Goal: Navigation & Orientation: Find specific page/section

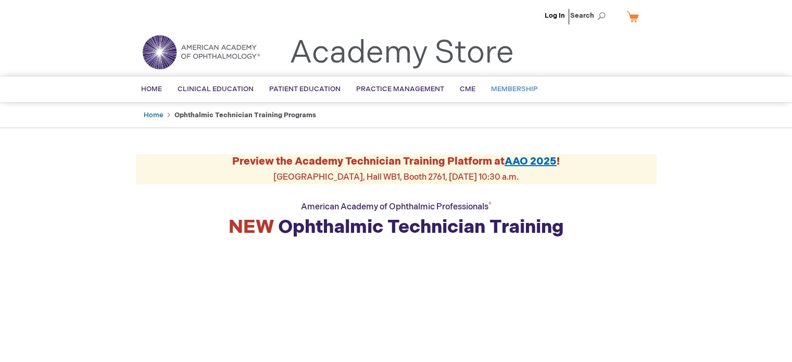
click at [500, 88] on span "Membership" at bounding box center [514, 89] width 47 height 8
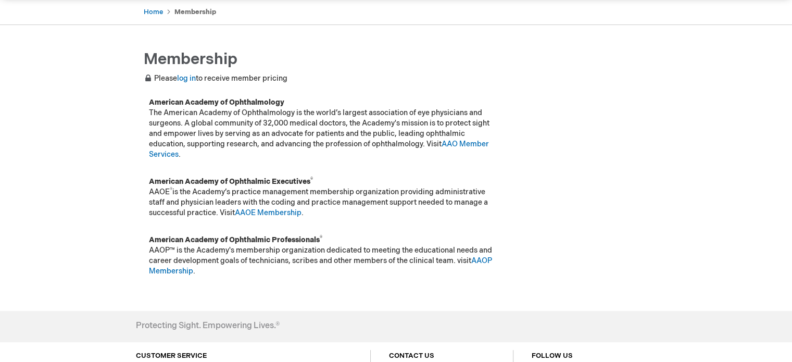
scroll to position [156, 0]
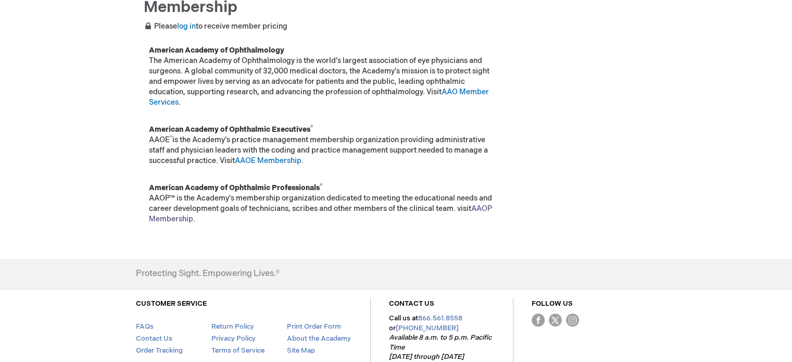
click at [482, 209] on link "AAOP Membership" at bounding box center [320, 213] width 343 height 19
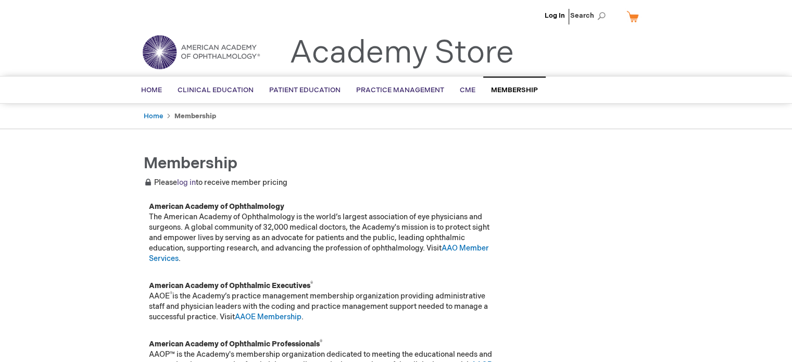
click at [187, 180] on link "log in" at bounding box center [186, 182] width 19 height 9
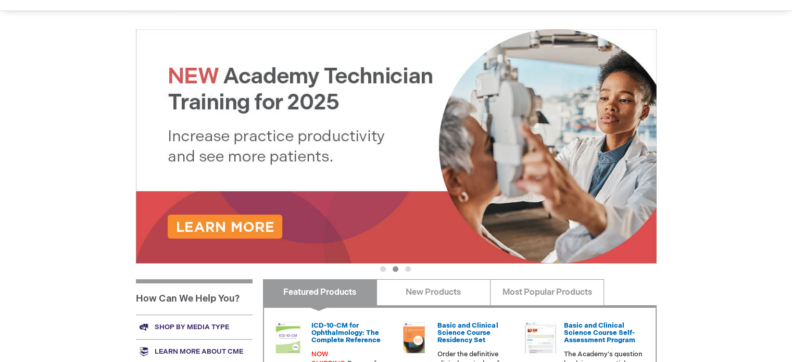
scroll to position [208, 0]
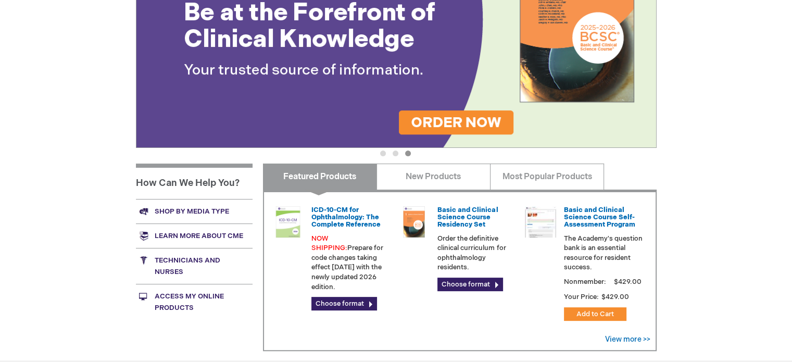
click at [169, 263] on link "Technicians and nurses" at bounding box center [194, 266] width 117 height 36
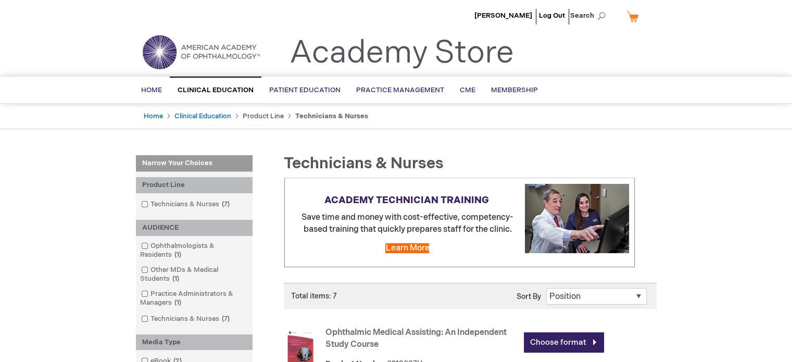
click at [264, 118] on link "Product Line" at bounding box center [263, 116] width 41 height 8
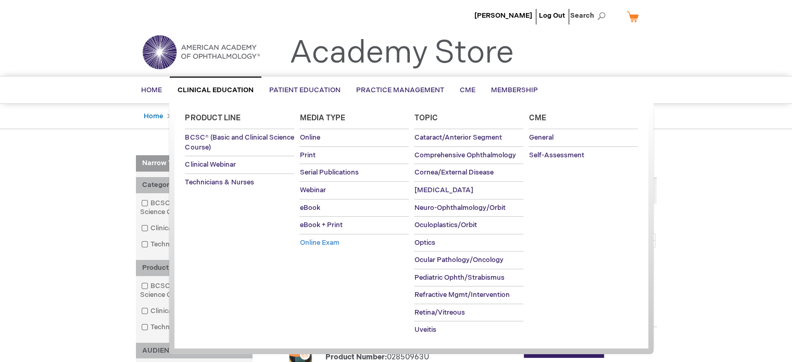
click at [317, 240] on span "Online Exam" at bounding box center [319, 242] width 40 height 8
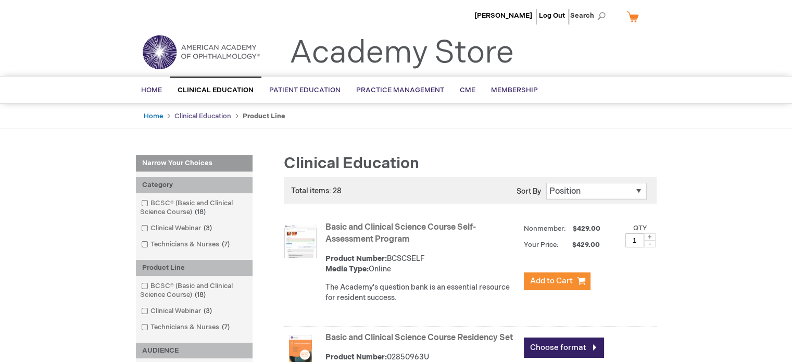
click at [203, 118] on link "Clinical Education" at bounding box center [202, 116] width 57 height 8
click at [508, 89] on span "Membership" at bounding box center [514, 90] width 47 height 8
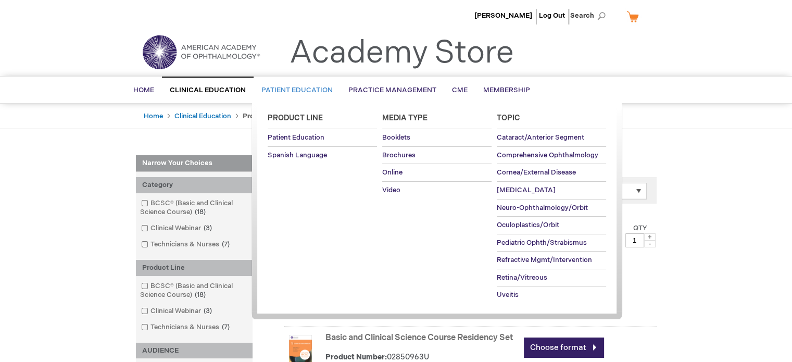
click at [295, 87] on span "Patient Education" at bounding box center [296, 90] width 71 height 8
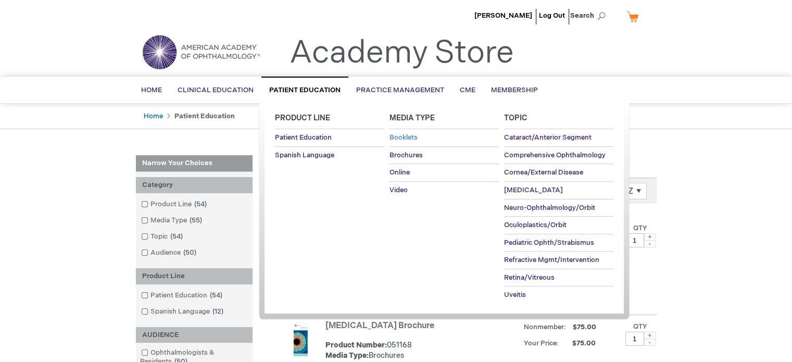
click at [406, 135] on span "Booklets" at bounding box center [403, 137] width 28 height 8
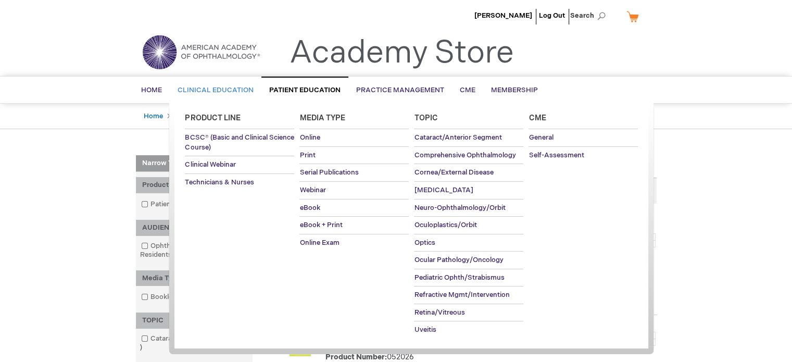
click at [227, 86] on span "Clinical Education" at bounding box center [215, 90] width 76 height 8
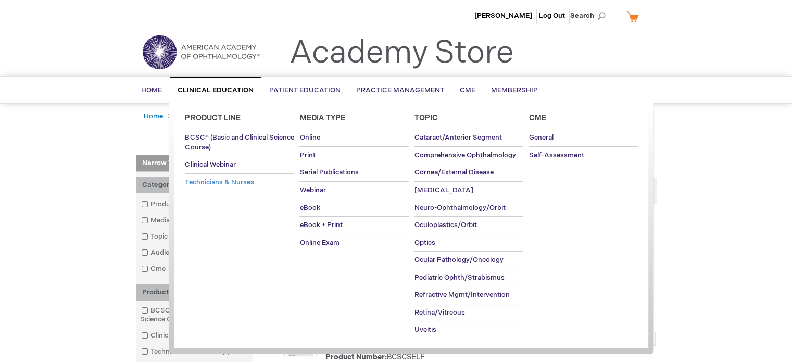
click at [225, 178] on span "Technicians & Nurses" at bounding box center [219, 182] width 69 height 8
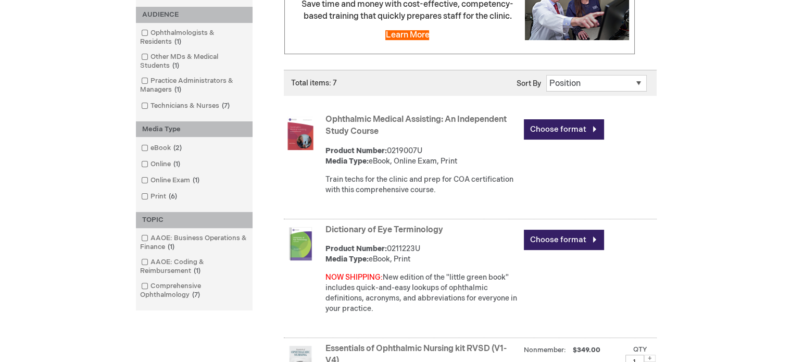
scroll to position [260, 0]
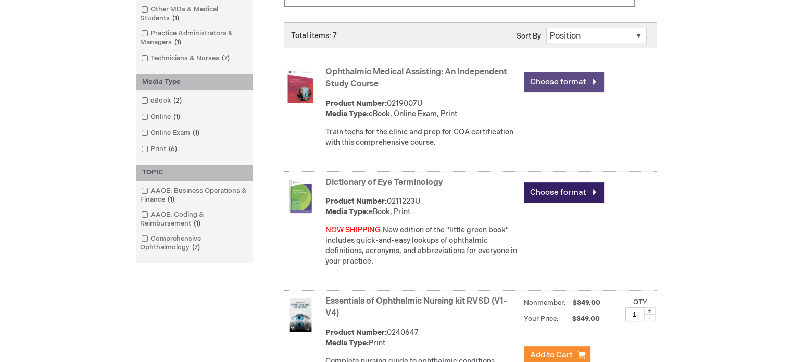
click at [553, 79] on link "Choose format" at bounding box center [564, 82] width 80 height 20
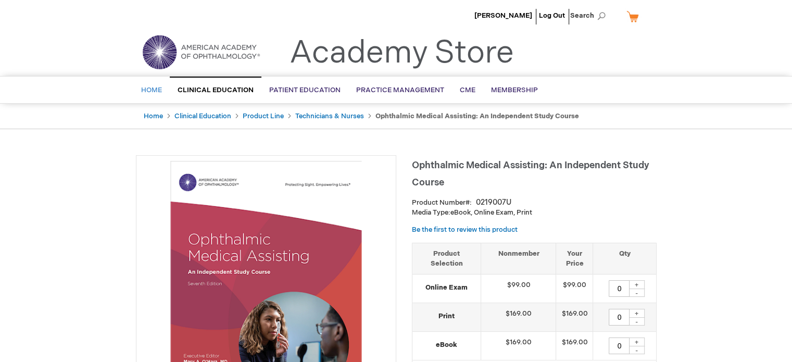
click at [151, 87] on span "Home" at bounding box center [151, 90] width 21 height 8
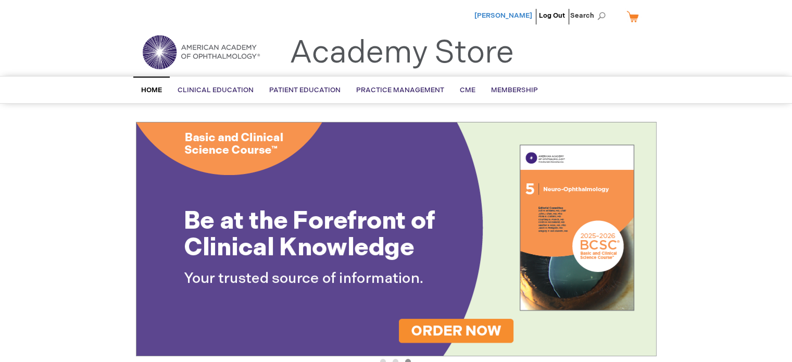
click at [515, 14] on span "[PERSON_NAME]" at bounding box center [503, 15] width 58 height 8
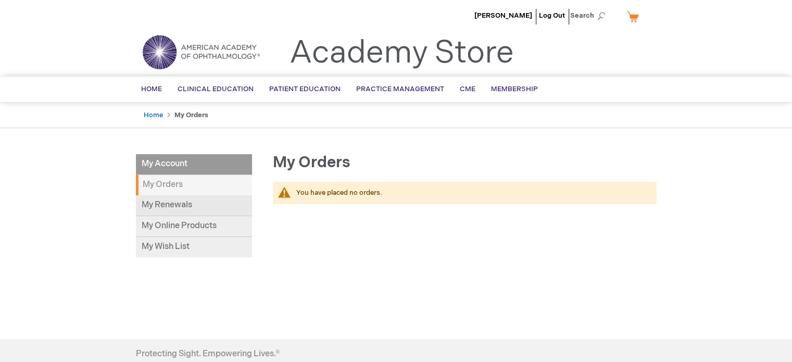
click at [171, 204] on link "My Renewals" at bounding box center [194, 205] width 116 height 21
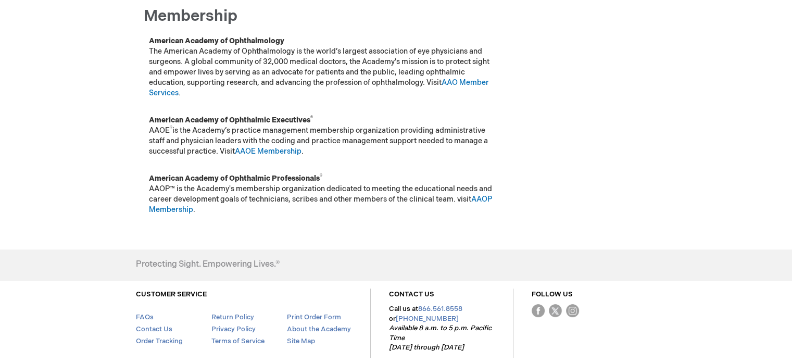
scroll to position [95, 0]
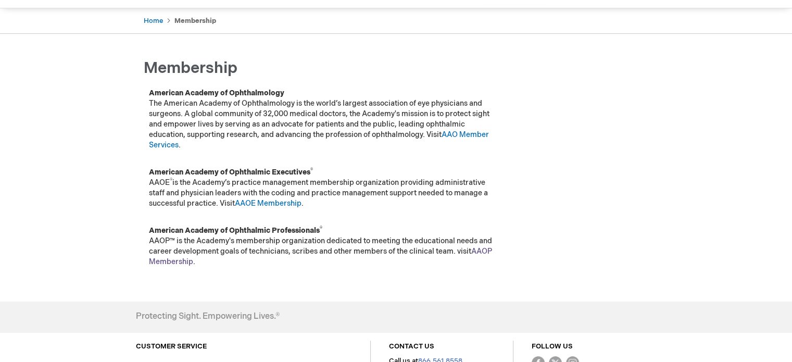
click at [487, 246] on p "American Academy of Ophthalmic Professionals ® AAOP™ is the Academy's membershi…" at bounding box center [323, 246] width 349 height 42
click at [485, 247] on link "AAOP Membership" at bounding box center [320, 256] width 343 height 19
